Goal: Navigation & Orientation: Find specific page/section

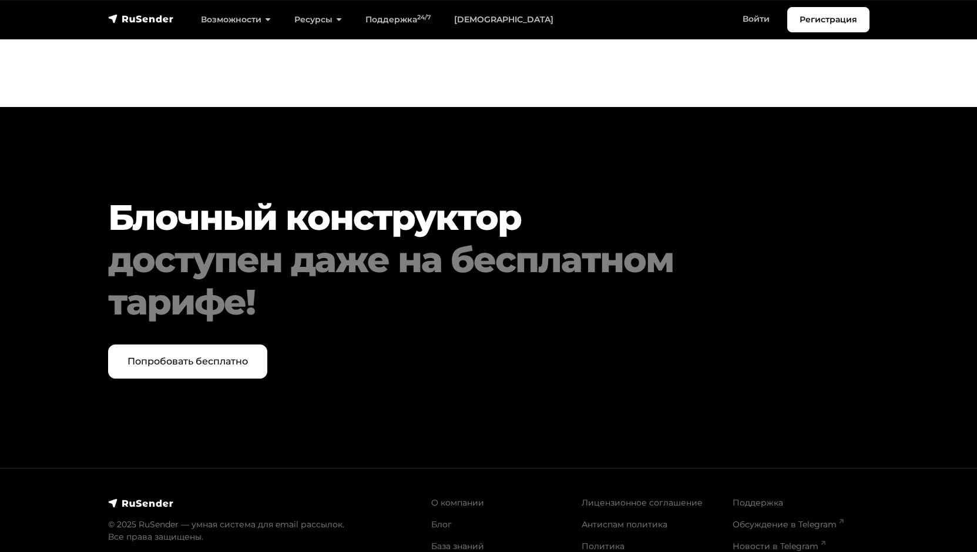
scroll to position [4914, 0]
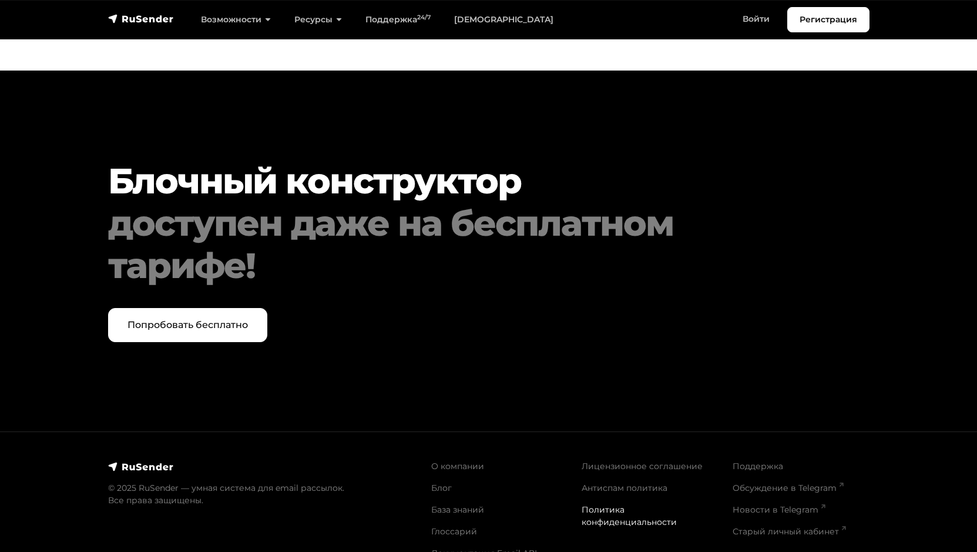
click at [590, 504] on link "Политика конфиденциальности" at bounding box center [629, 515] width 95 height 23
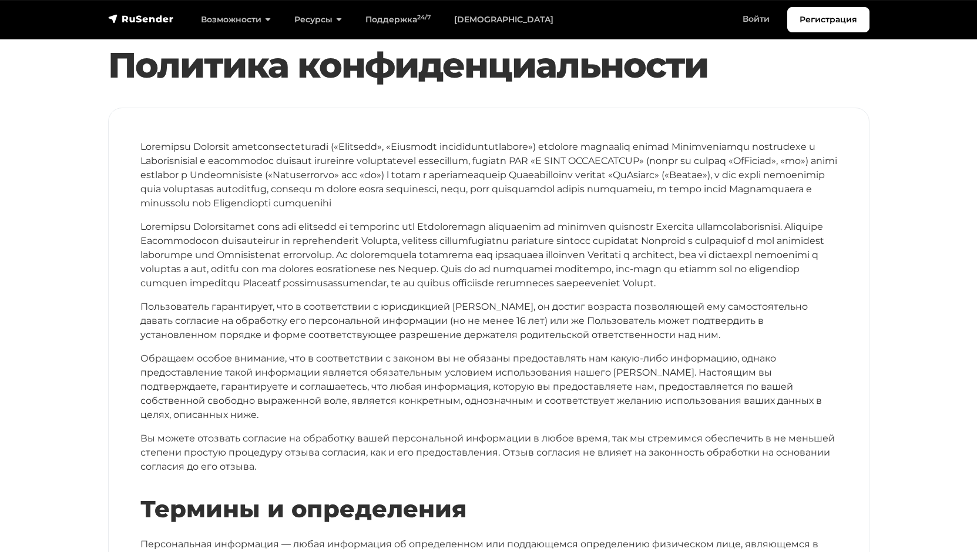
scroll to position [28, 0]
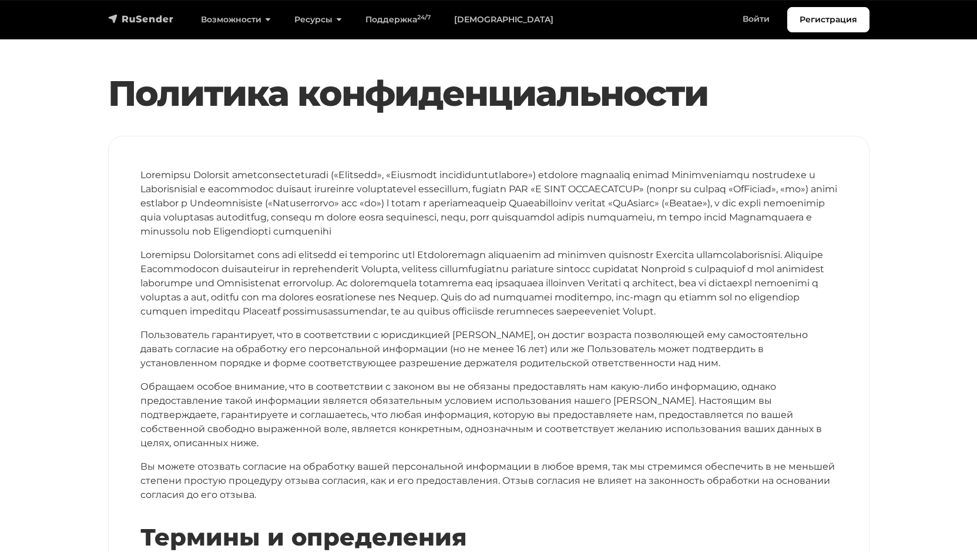
click at [115, 14] on img "navbar" at bounding box center [141, 19] width 66 height 12
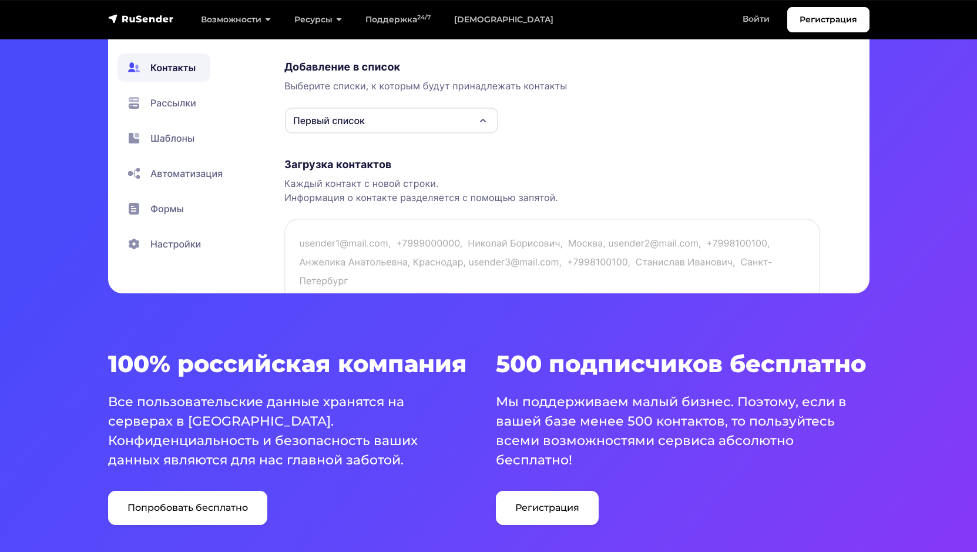
scroll to position [521, 0]
